Goal: Task Accomplishment & Management: Complete application form

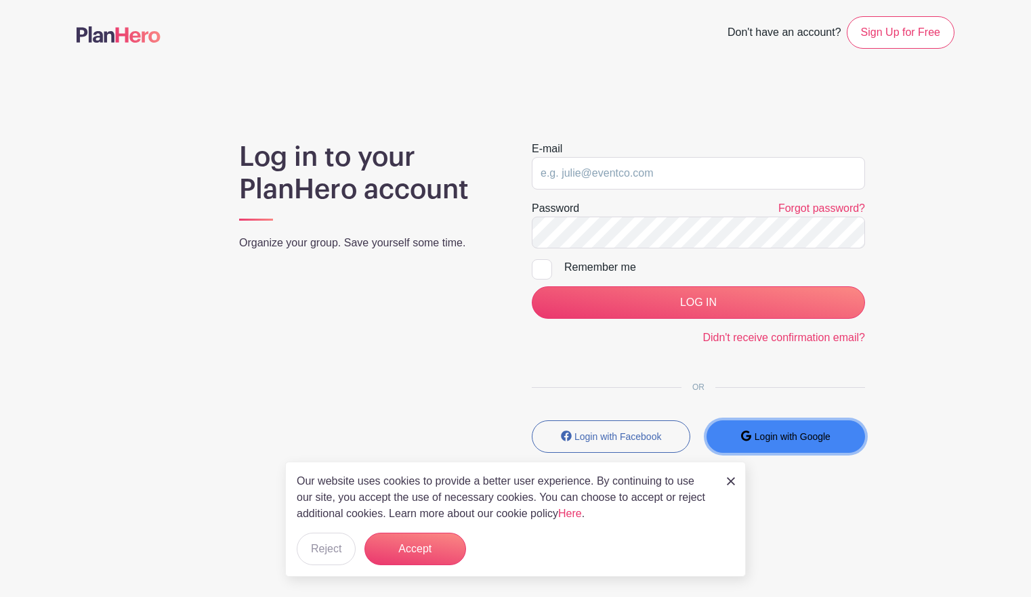
click at [816, 433] on small "Login with Google" at bounding box center [792, 436] width 76 height 11
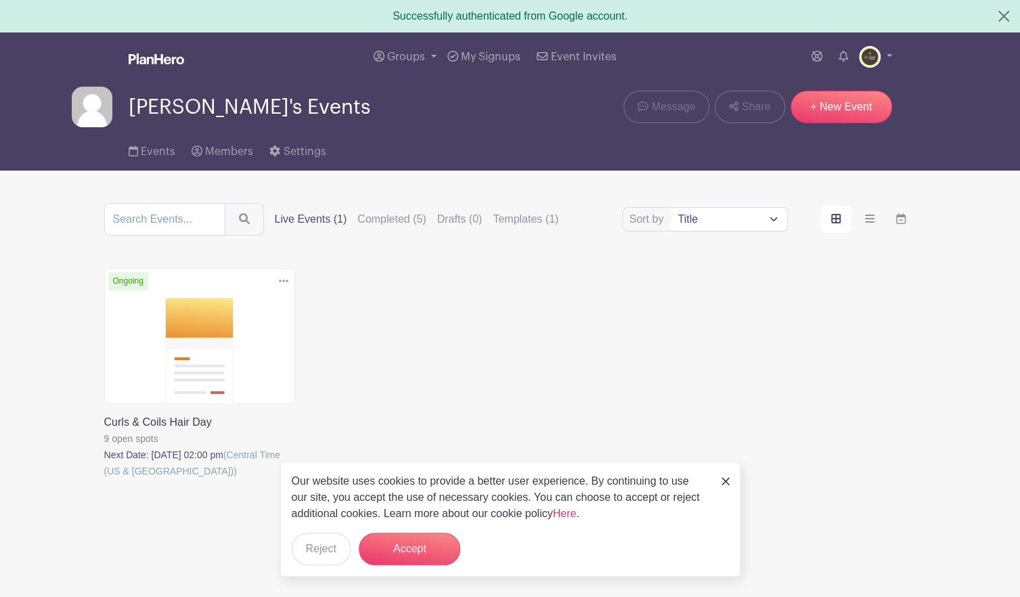
click at [287, 282] on icon at bounding box center [283, 281] width 9 height 11
click at [104, 479] on link at bounding box center [104, 479] width 0 height 0
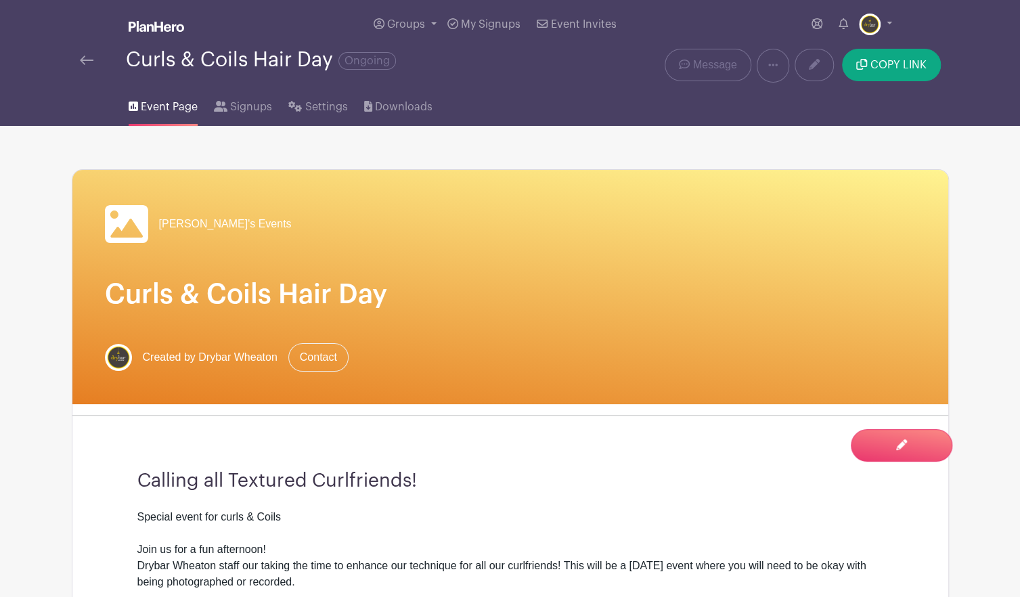
scroll to position [240, 0]
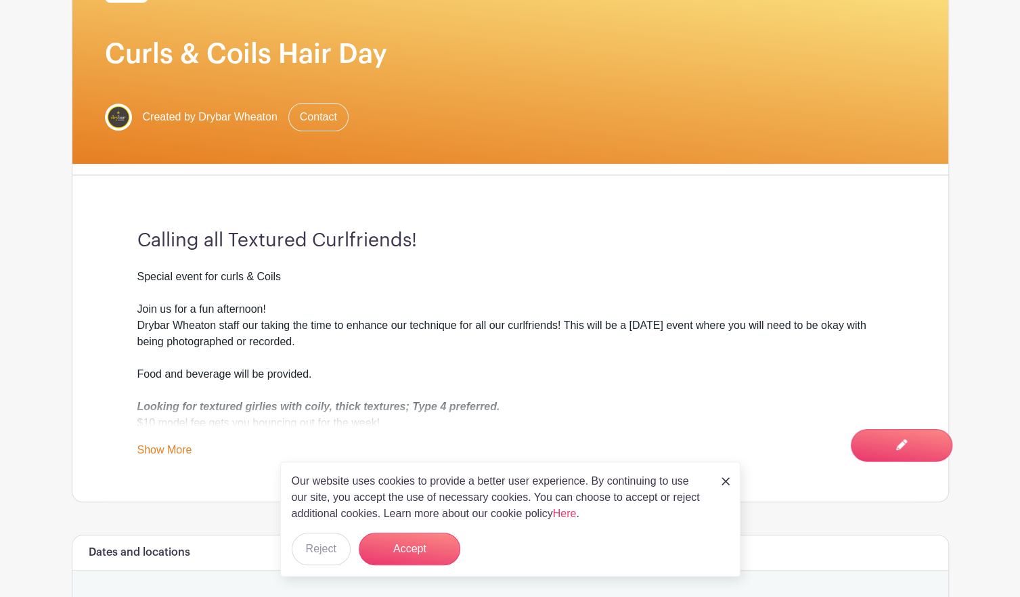
click at [148, 444] on link "Show More" at bounding box center [164, 452] width 55 height 17
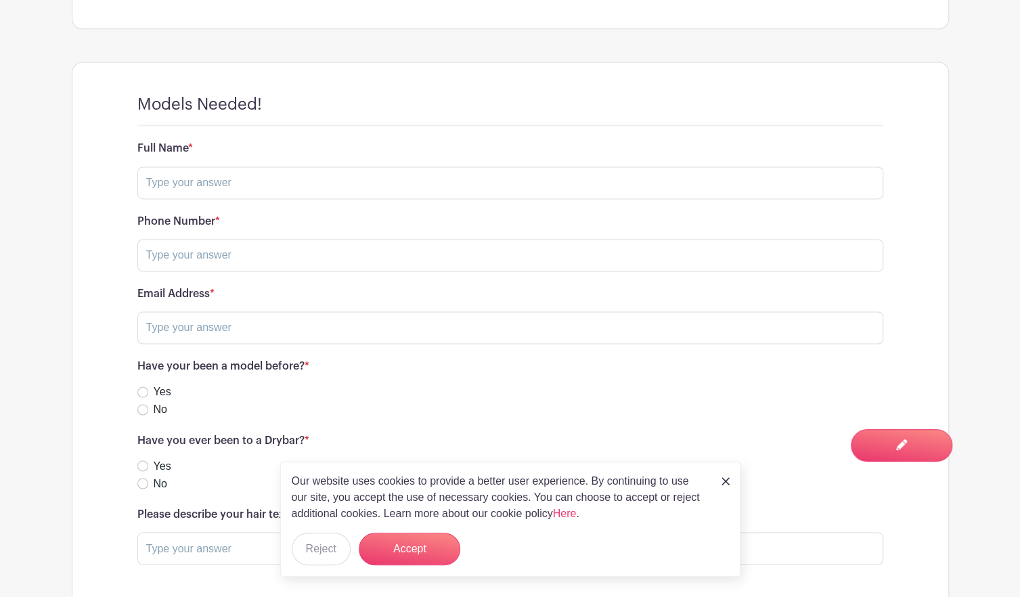
scroll to position [1201, 0]
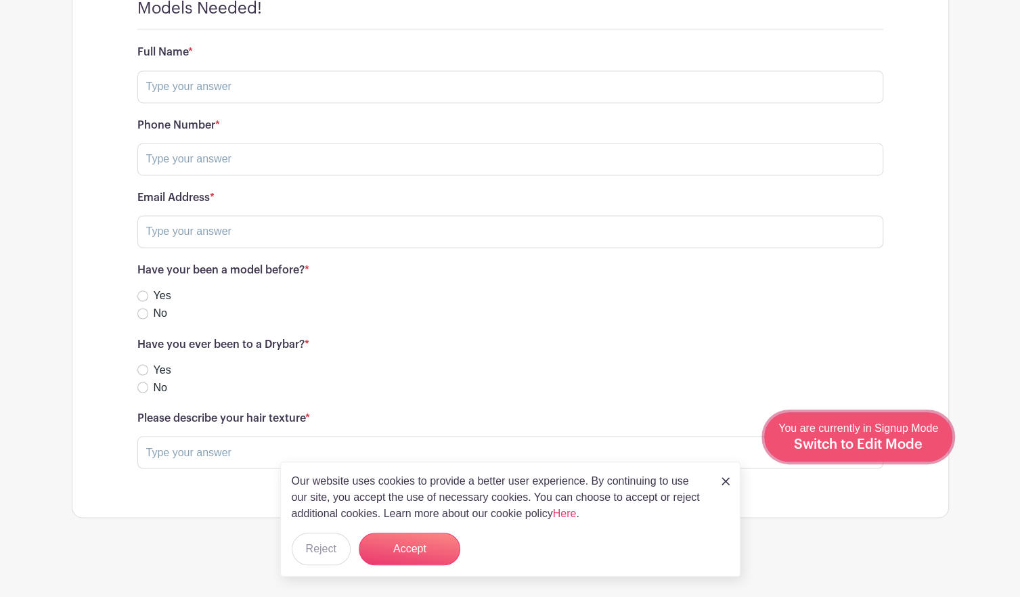
click at [915, 441] on span "Switch to Edit Mode" at bounding box center [858, 445] width 129 height 14
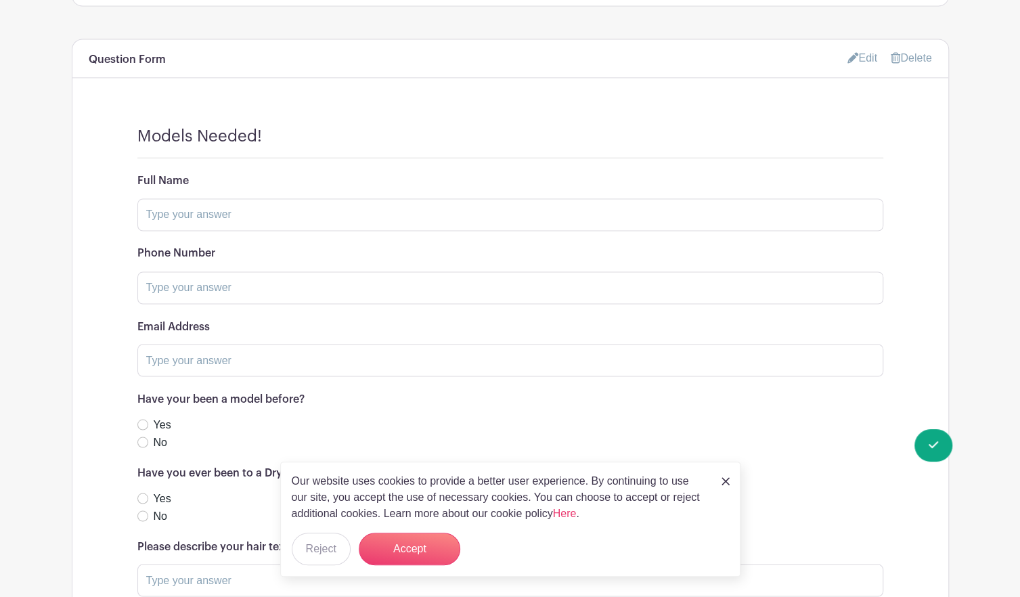
scroll to position [1352, 0]
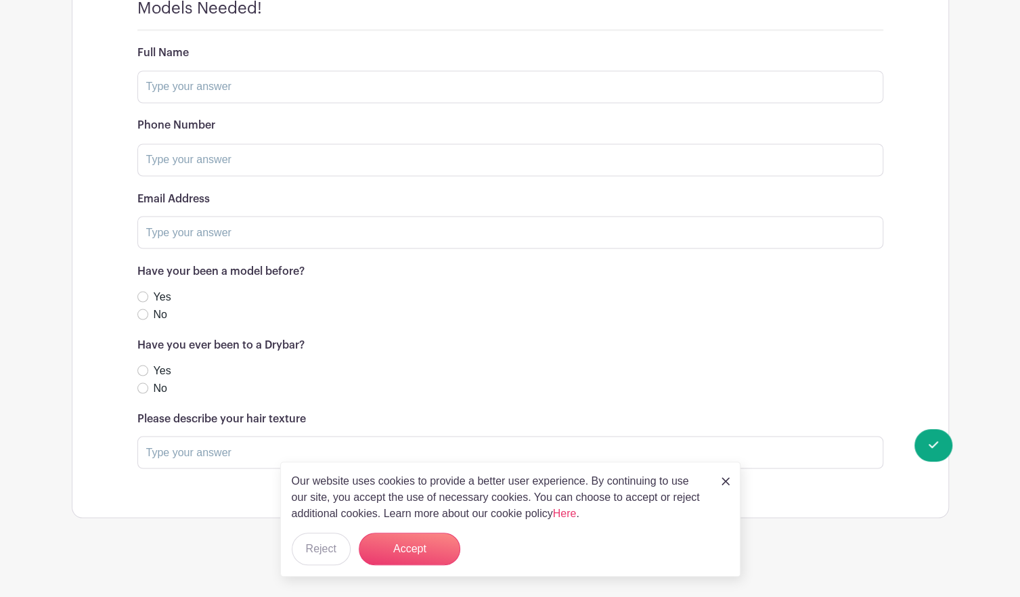
click at [176, 415] on h6 "Please describe your hair texture" at bounding box center [510, 418] width 746 height 13
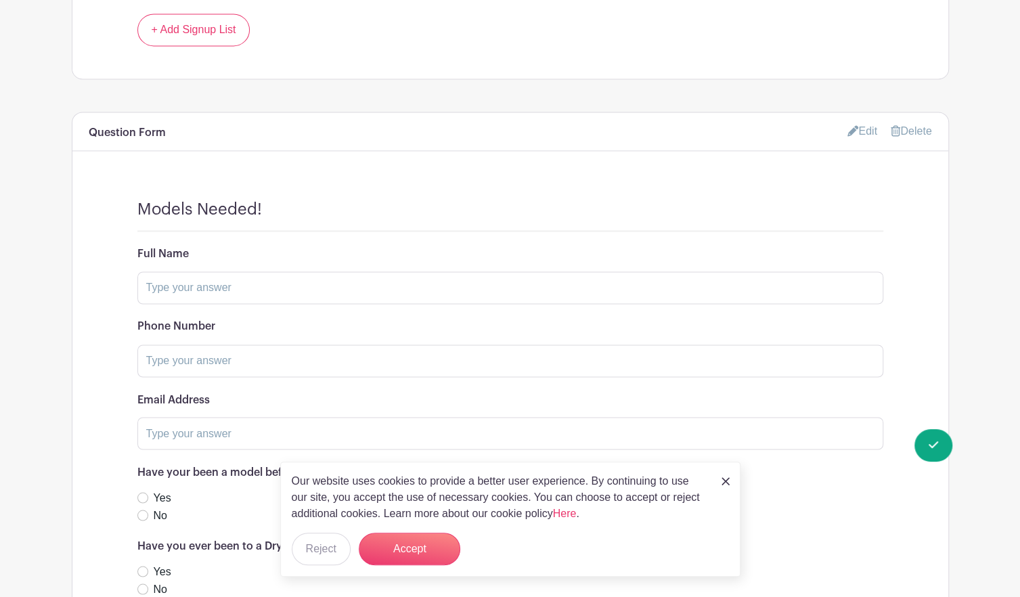
scroll to position [1149, 0]
click at [848, 127] on icon at bounding box center [853, 132] width 11 height 11
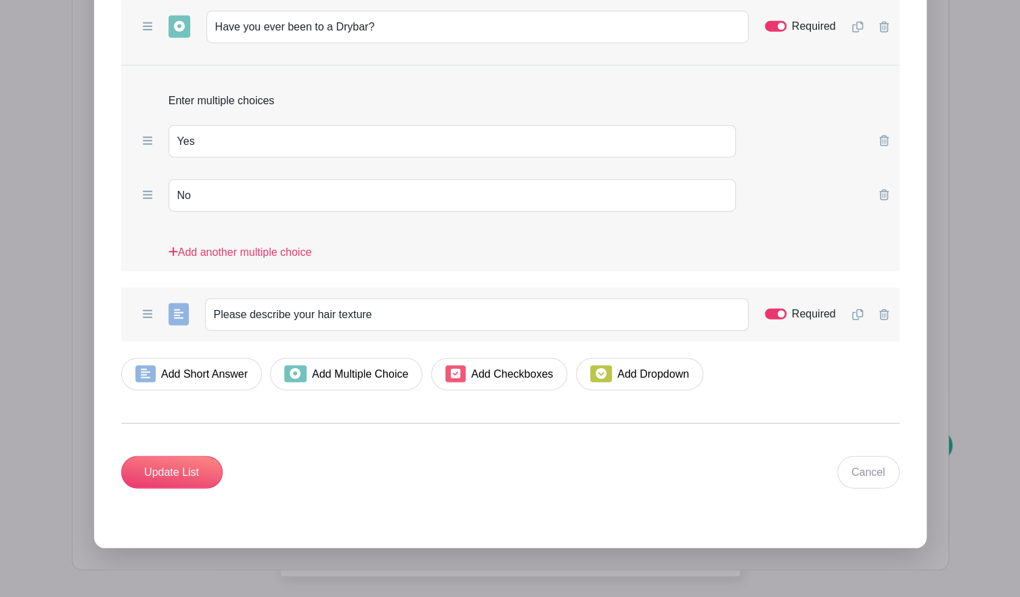
scroll to position [2109, 0]
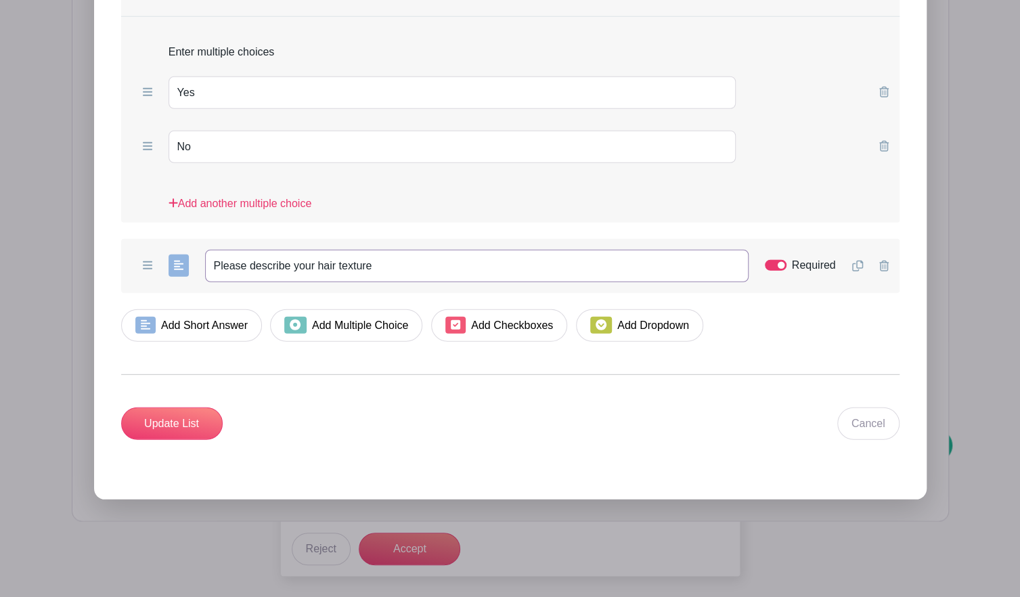
click at [389, 257] on input "Please describe your hair texture" at bounding box center [477, 266] width 544 height 33
click at [425, 261] on input "Please describe your type 4 hair texture" at bounding box center [477, 266] width 544 height 33
click at [538, 260] on input "Please describe your type 4 hair texture... Kinky, tight curls, dry," at bounding box center [477, 266] width 544 height 33
drag, startPoint x: 416, startPoint y: 258, endPoint x: 544, endPoint y: 255, distance: 128.0
click at [544, 255] on input "Please describe your type 4 hair texture... Kinky, tight curls, dry," at bounding box center [477, 266] width 544 height 33
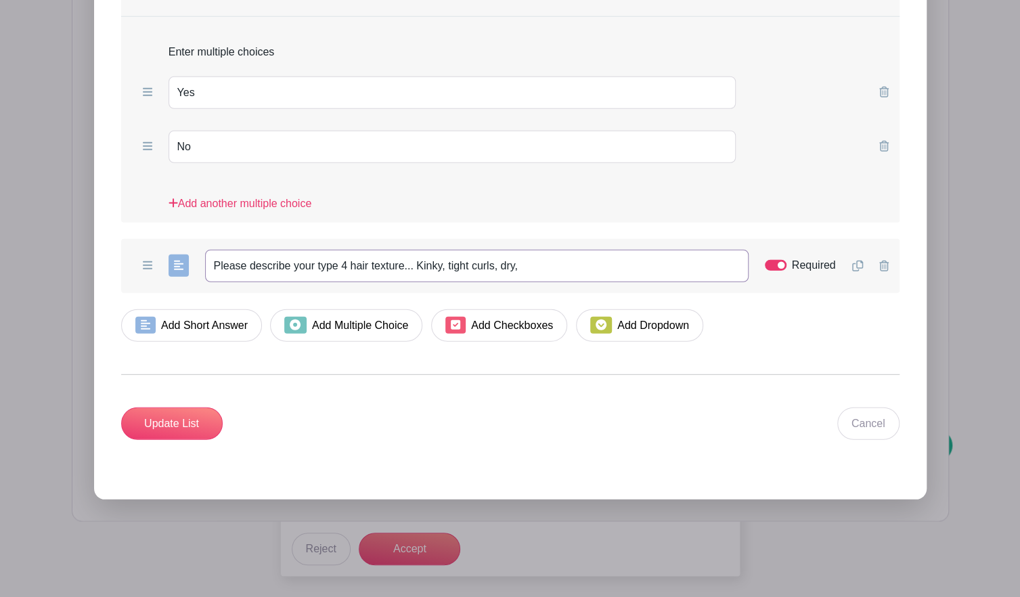
paste input "coily, kinky, tight, dense, spongy, zigzag, springy, and densely packed. Type 4…"
click at [486, 260] on input "Please describe your type 4 hair texture... coily, kinky, tight, dense, spongy,…" at bounding box center [477, 266] width 544 height 33
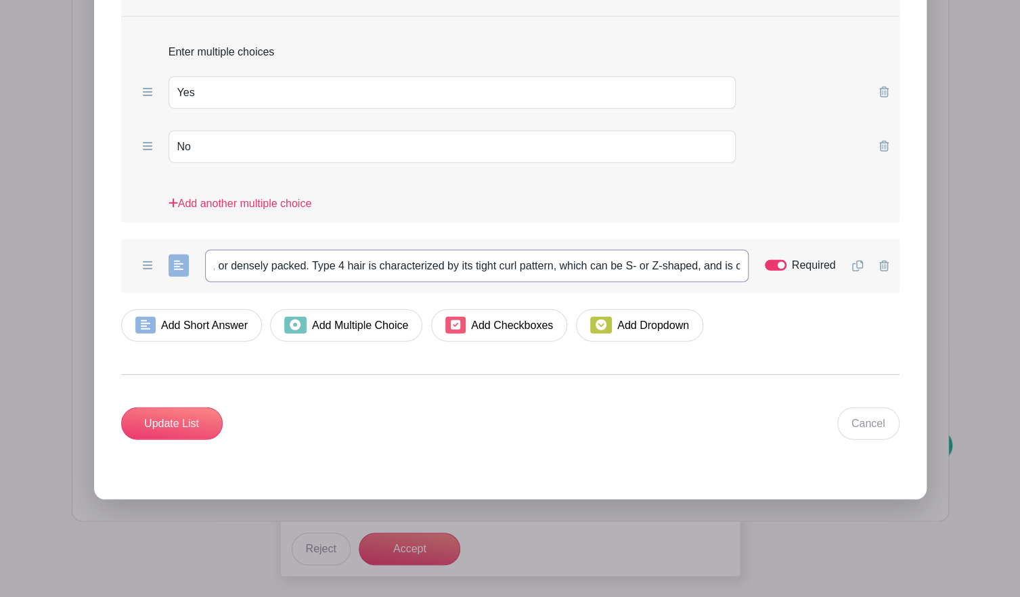
drag, startPoint x: 314, startPoint y: 255, endPoint x: 690, endPoint y: 249, distance: 376.5
click at [690, 250] on input "Please describe your type 4 hair texture... coily, kinky, tight, dense, spongy,…" at bounding box center [477, 266] width 544 height 33
click at [725, 261] on input "Please describe your type 4 hair texture... coily, kinky, tight, dense, spongy,…" at bounding box center [477, 266] width 544 height 33
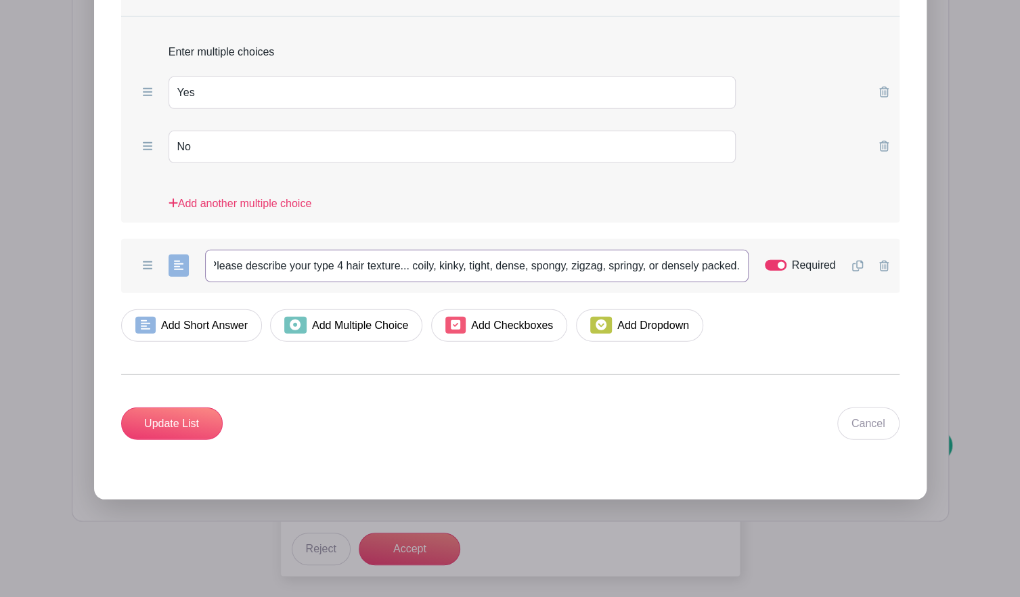
scroll to position [0, 6]
type input "Please describe your type 4 hair texture... coily, kinky, tight, dense, spongy,…"
click at [171, 419] on input "Update List" at bounding box center [172, 424] width 102 height 33
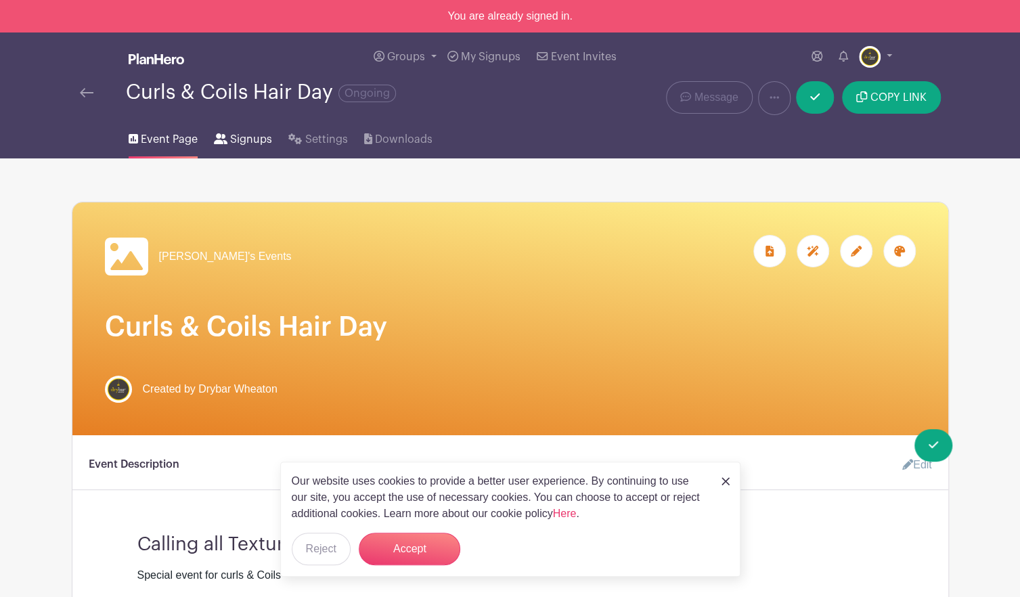
click at [249, 135] on span "Signups" at bounding box center [251, 139] width 42 height 16
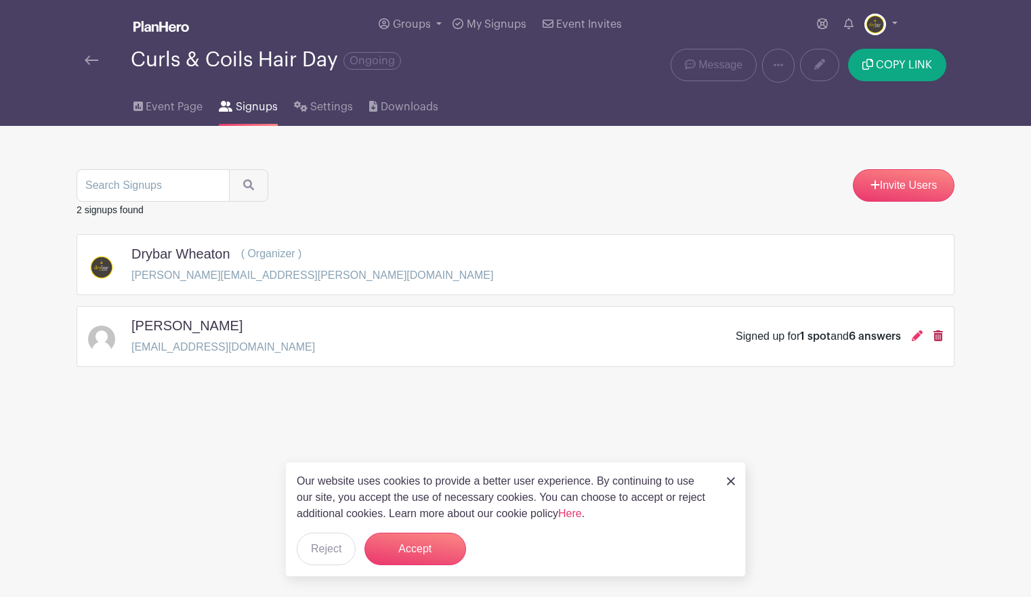
click at [939, 334] on icon at bounding box center [937, 335] width 9 height 11
